Goal: Transaction & Acquisition: Purchase product/service

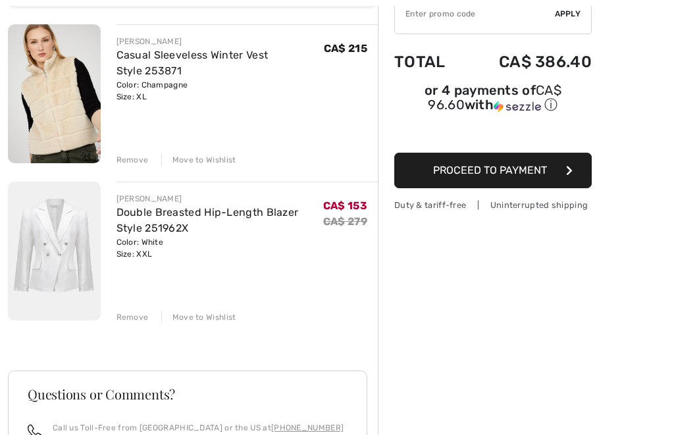
scroll to position [148, 0]
click at [55, 267] on img at bounding box center [54, 251] width 93 height 139
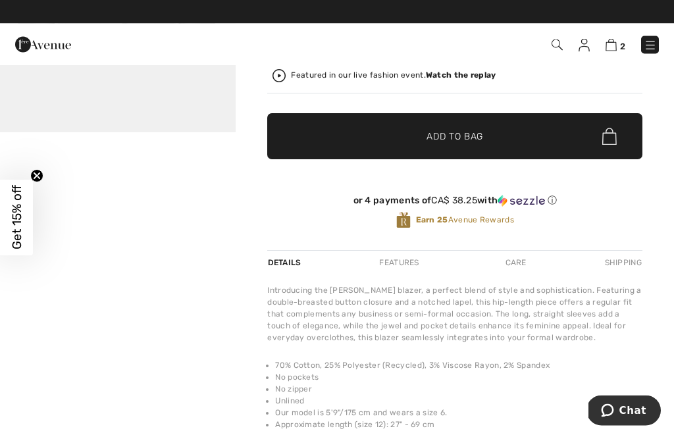
scroll to position [286, 0]
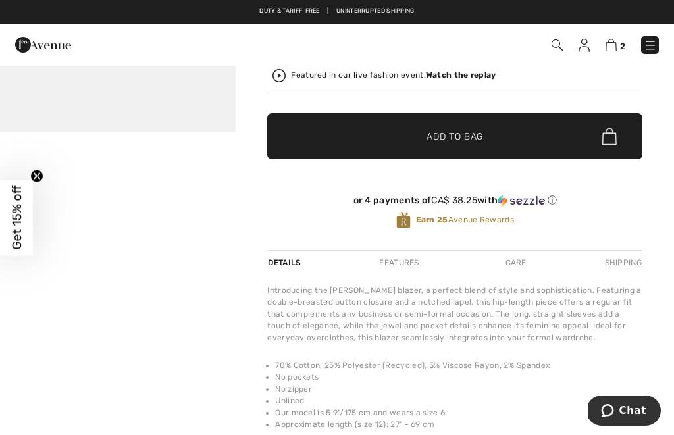
click at [405, 268] on div "Features" at bounding box center [399, 263] width 62 height 24
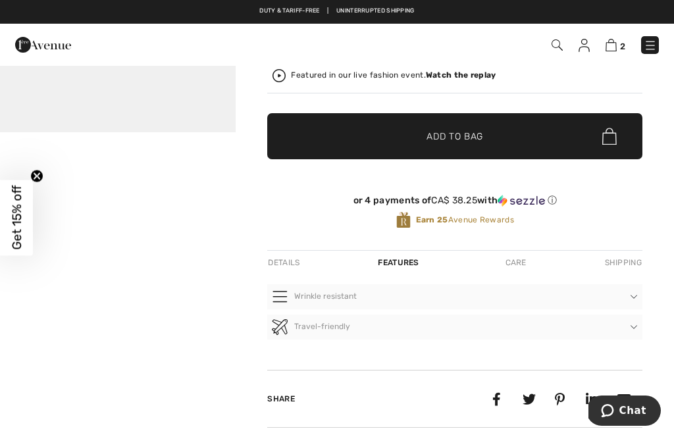
click at [520, 266] on div "Care" at bounding box center [515, 263] width 43 height 24
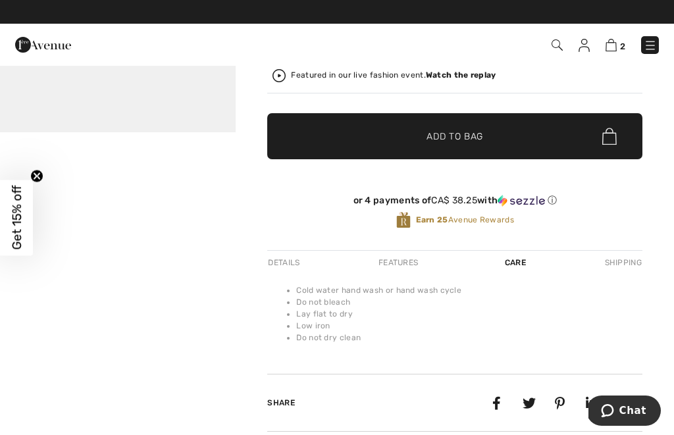
click at [402, 264] on div "Features" at bounding box center [398, 263] width 62 height 24
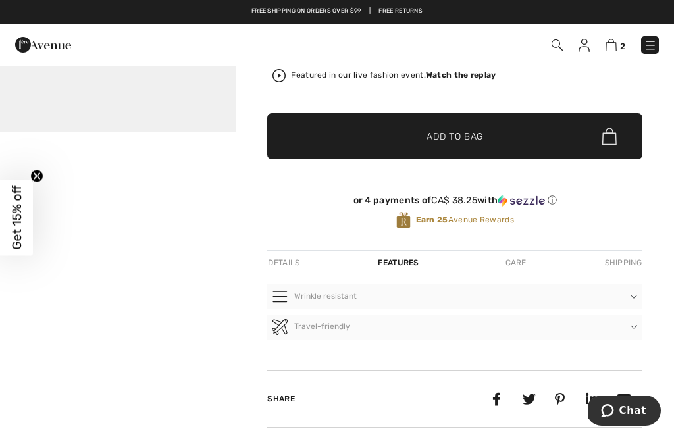
click at [289, 268] on div "Details" at bounding box center [285, 263] width 36 height 24
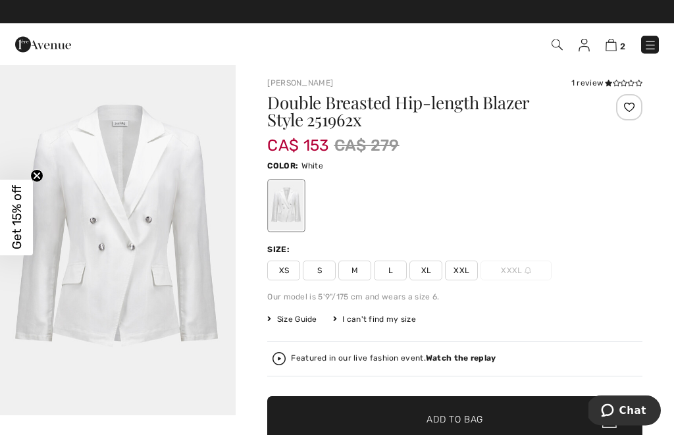
scroll to position [0, 0]
